Goal: Transaction & Acquisition: Purchase product/service

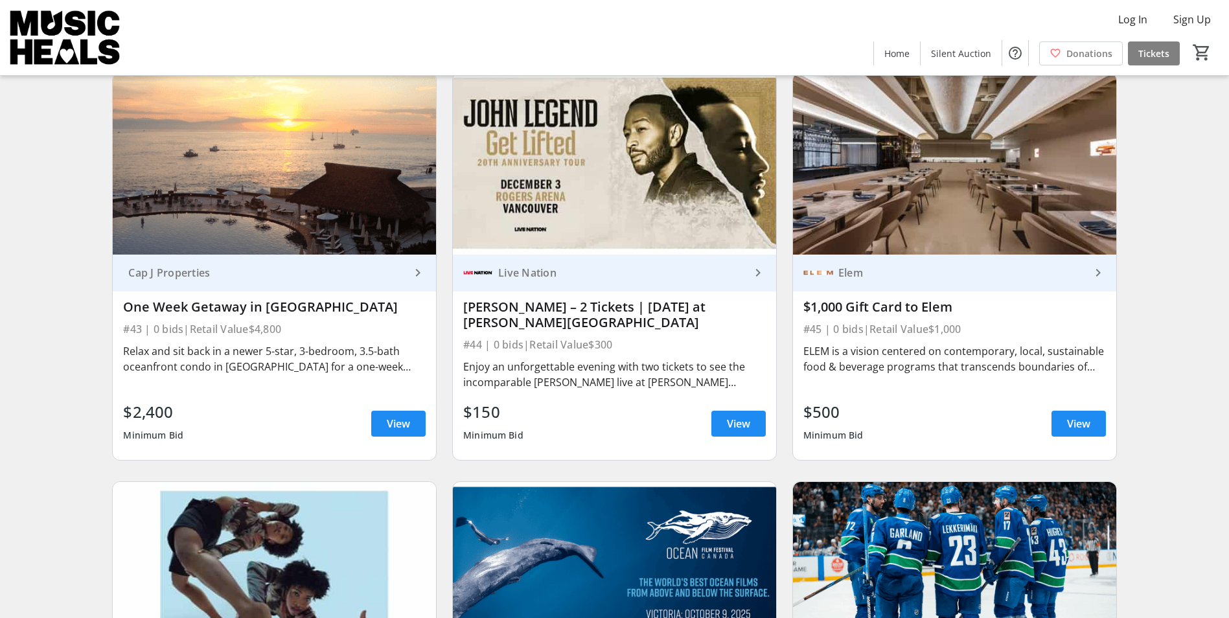
scroll to position [5896, 0]
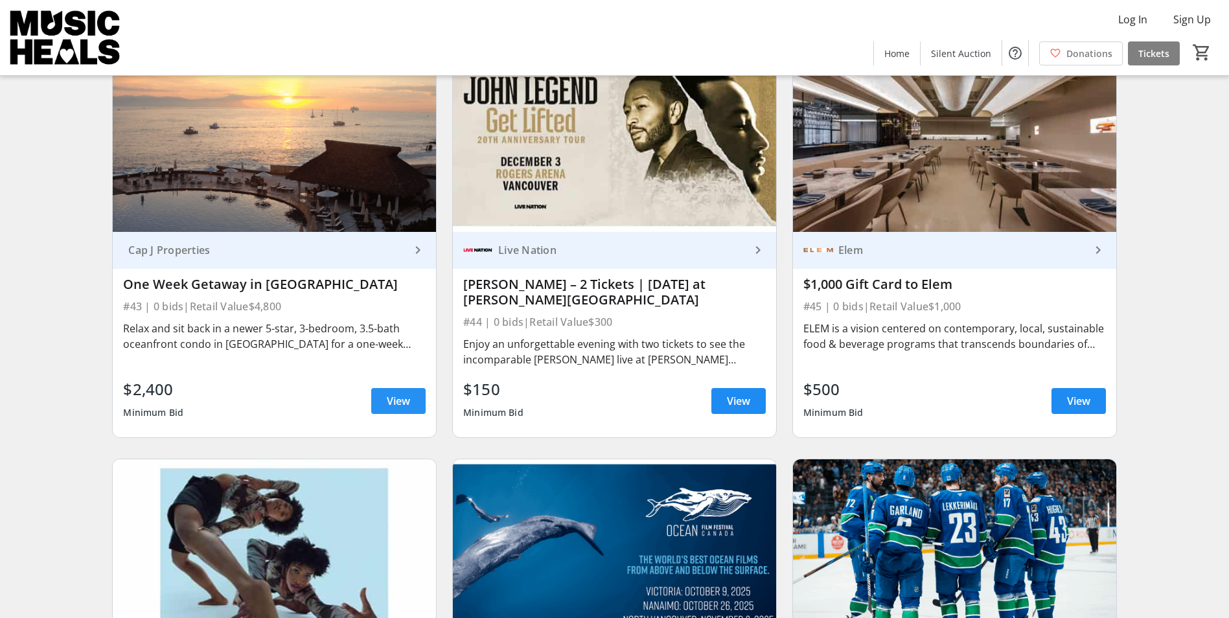
click at [397, 393] on span "View" at bounding box center [398, 401] width 23 height 16
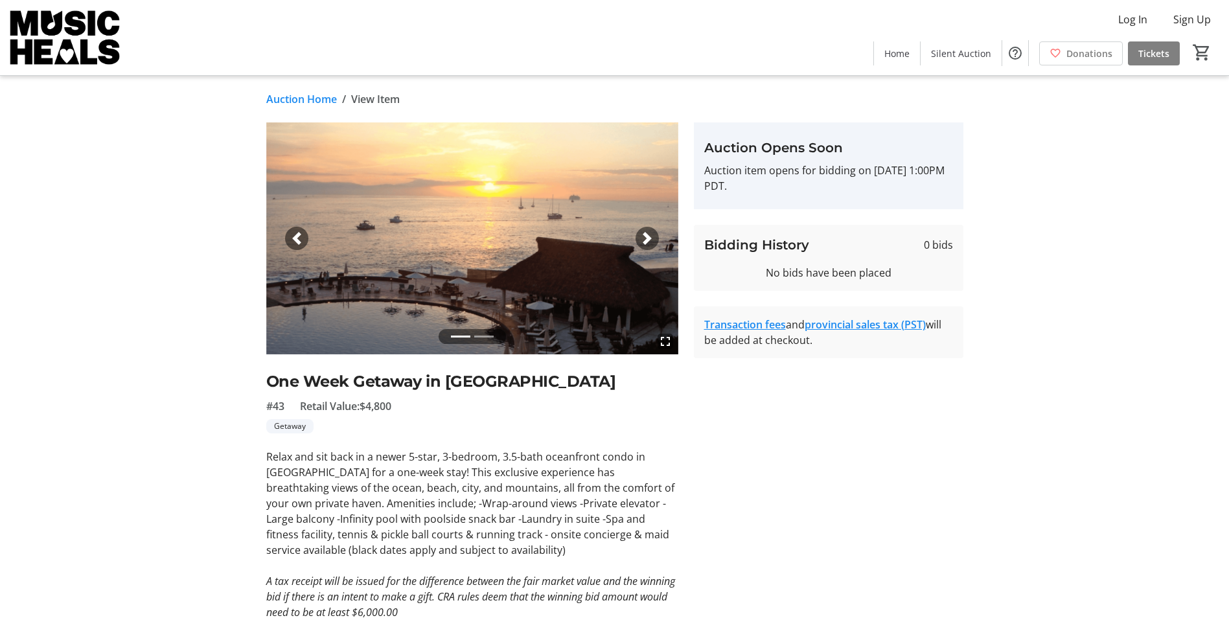
click at [654, 238] on div "Next" at bounding box center [647, 238] width 23 height 23
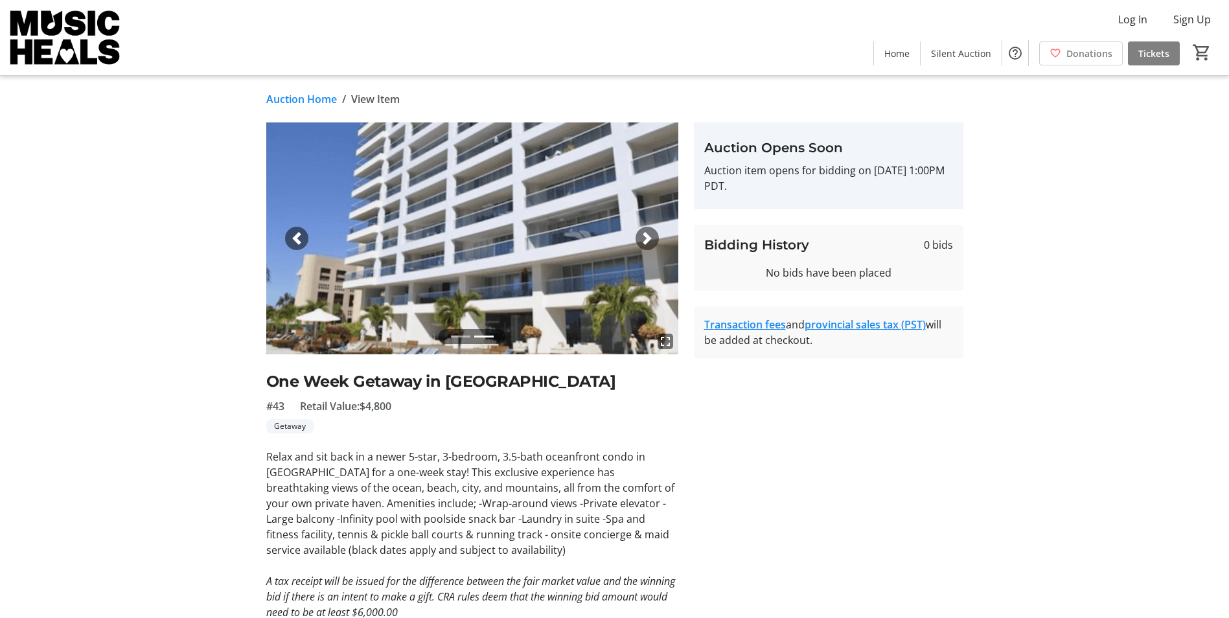
click at [654, 238] on div "Next" at bounding box center [647, 238] width 23 height 23
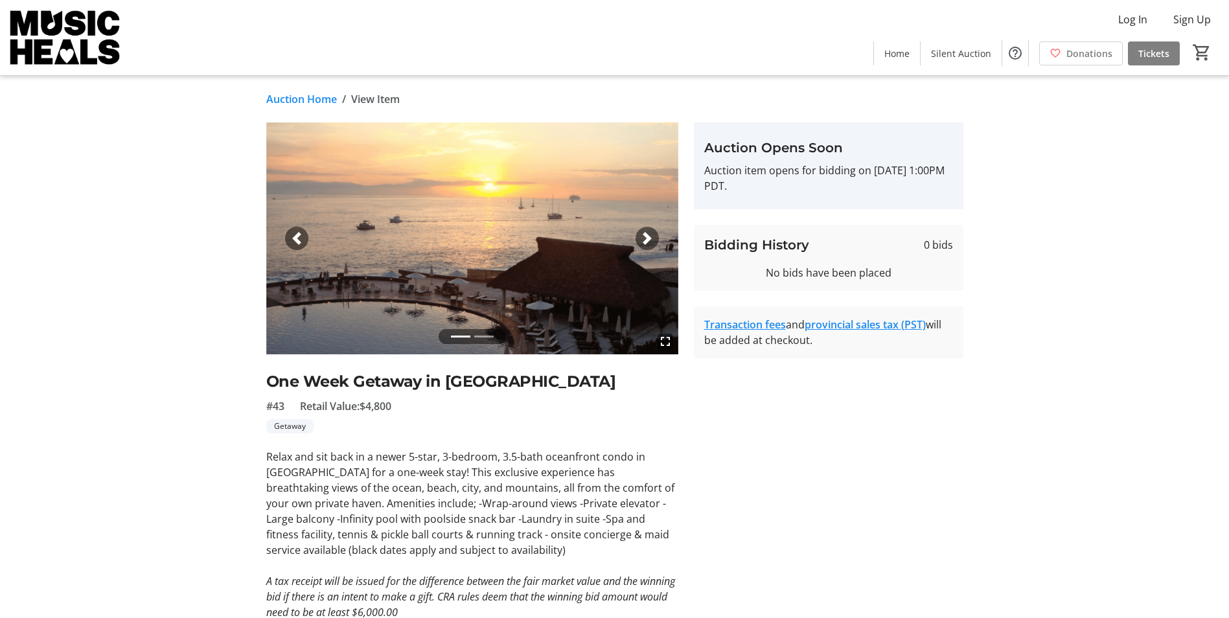
click at [654, 238] on div "Next" at bounding box center [647, 238] width 23 height 23
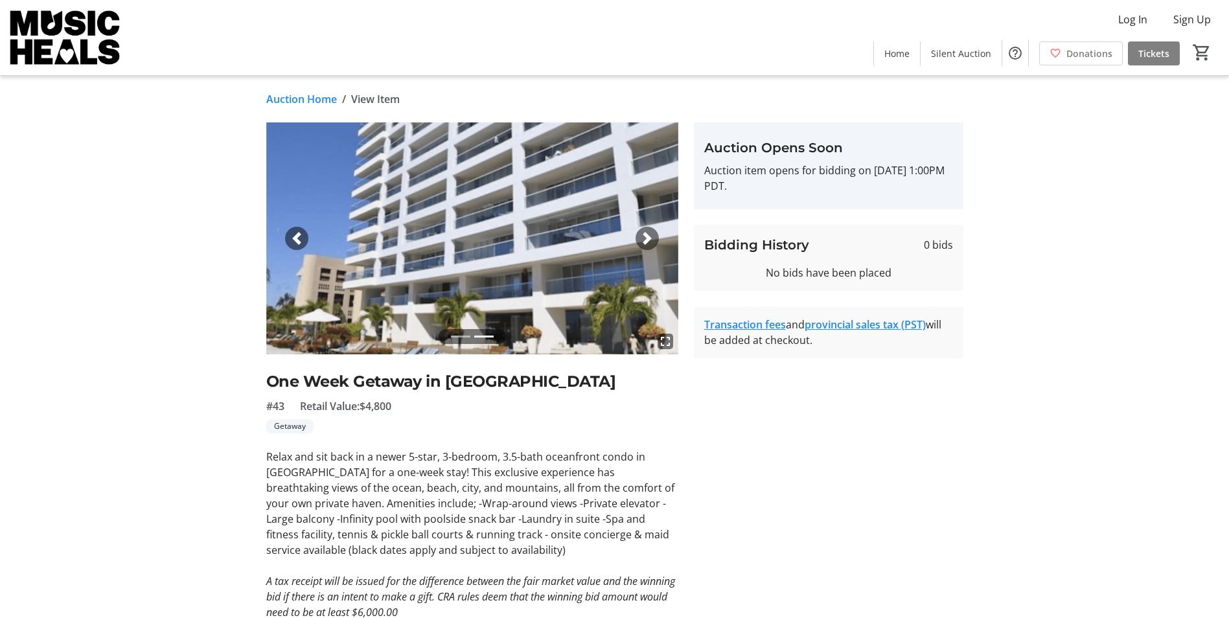
click at [654, 238] on div "Next" at bounding box center [647, 238] width 23 height 23
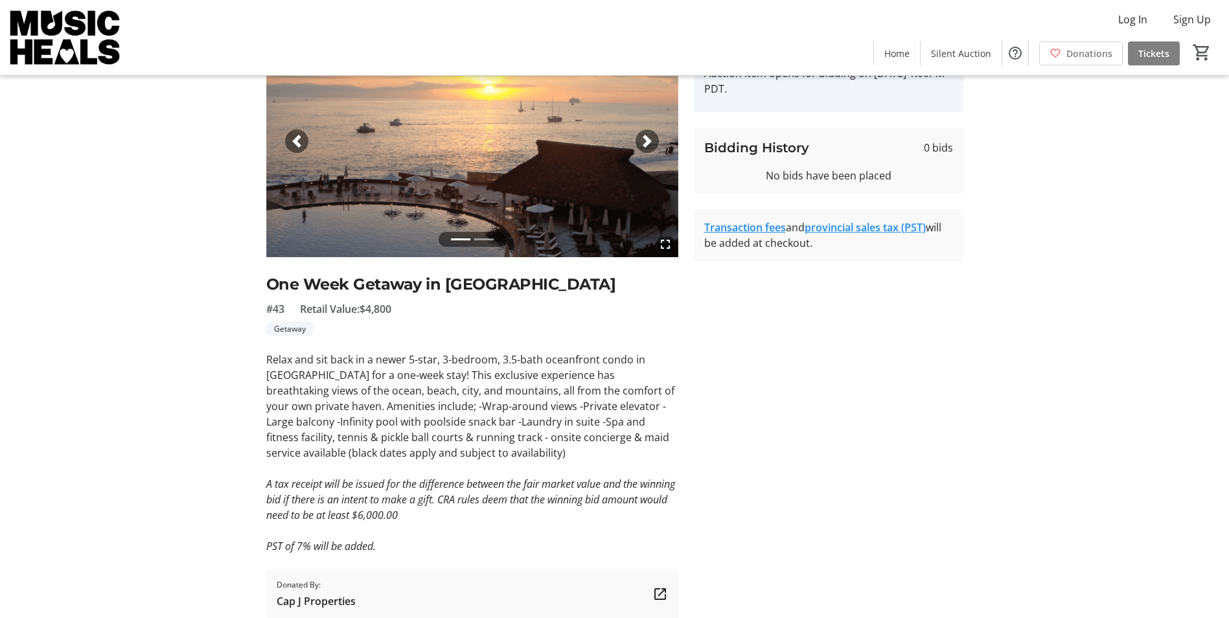
scroll to position [130, 0]
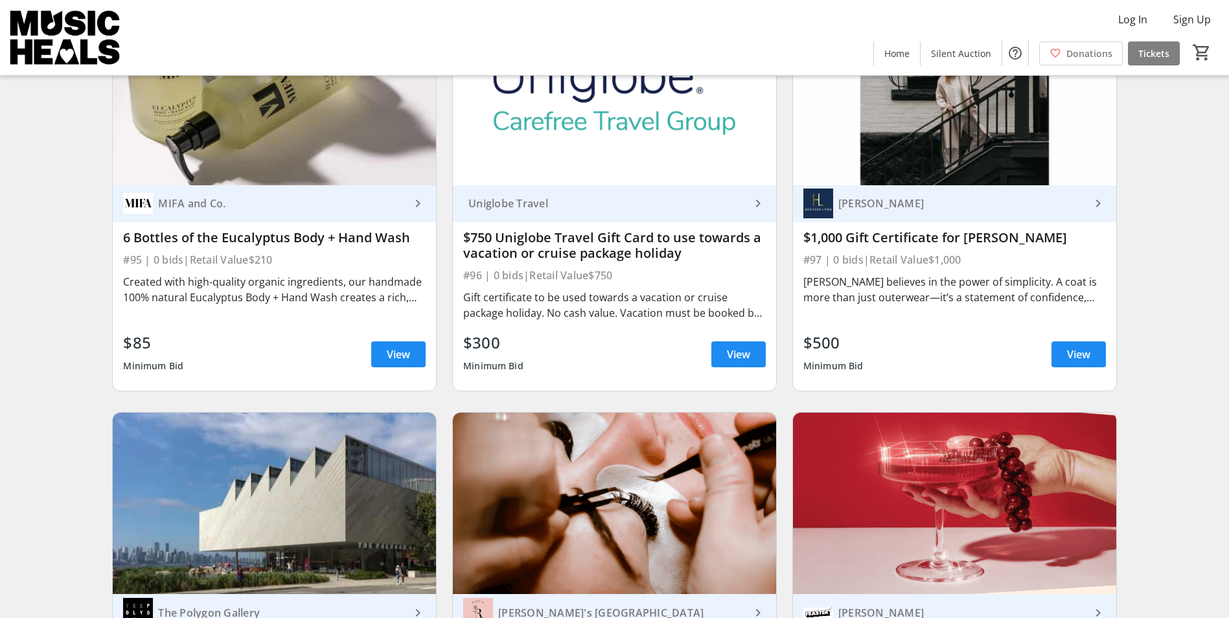
scroll to position [12893, 0]
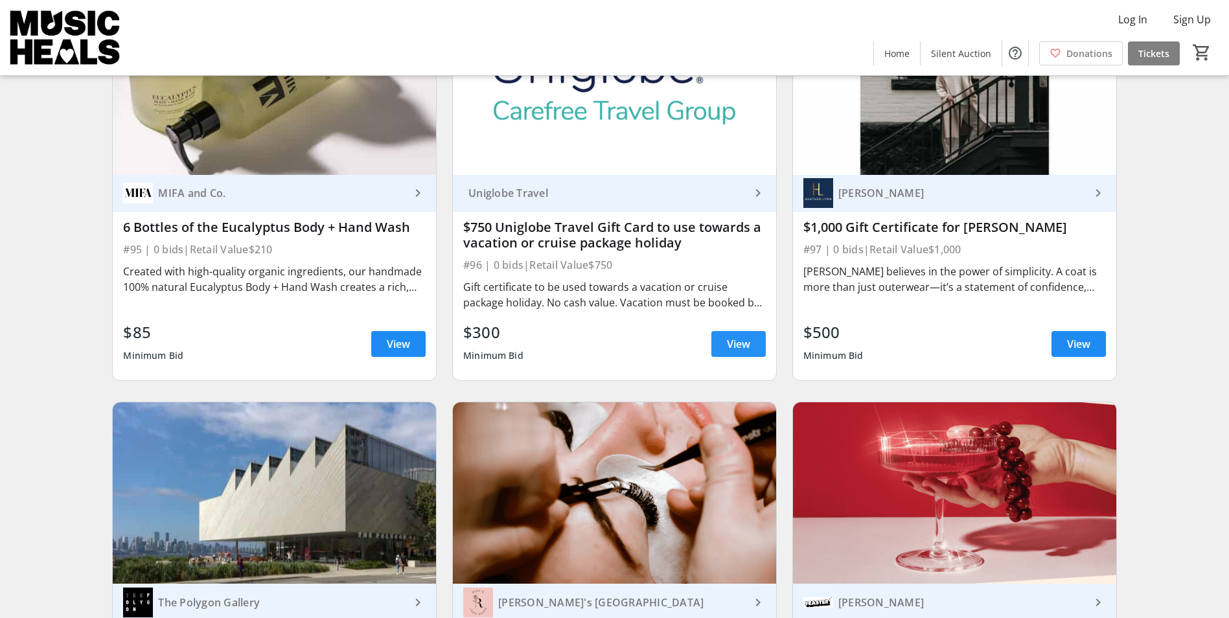
click at [750, 328] on span at bounding box center [738, 343] width 54 height 31
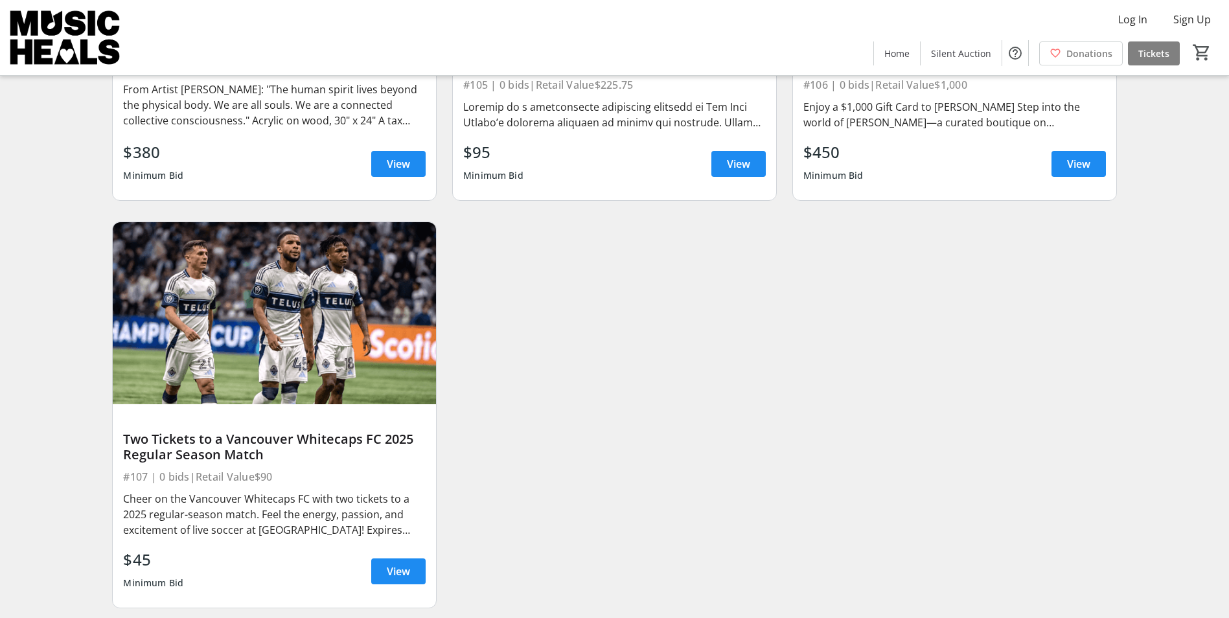
scroll to position [14298, 0]
